Goal: Find specific page/section: Find specific page/section

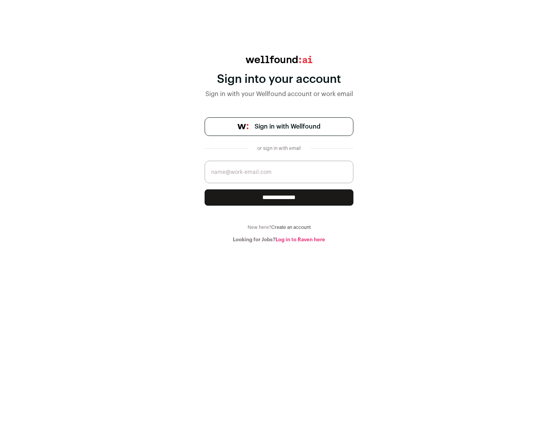
click at [287, 127] on span "Sign in with Wellfound" at bounding box center [288, 126] width 66 height 9
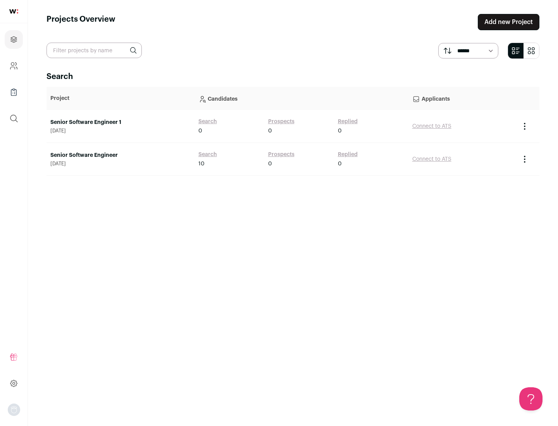
click at [120, 155] on link "Senior Software Engineer" at bounding box center [120, 155] width 140 height 8
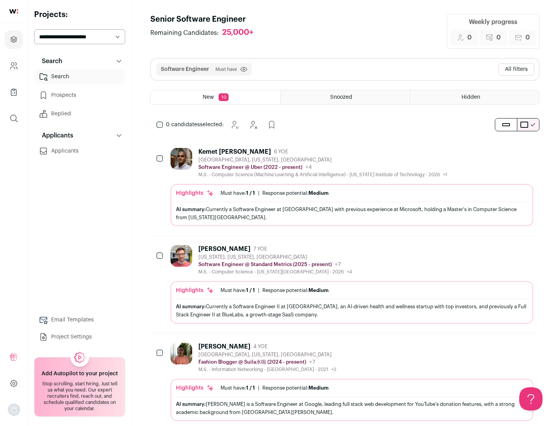
click at [345, 187] on div "Highlights Must have: 1 / 1 How many must haves have been fulfilled? | Response…" at bounding box center [351, 205] width 363 height 42
